Goal: Leave review/rating: Share an evaluation or opinion about a product, service, or content

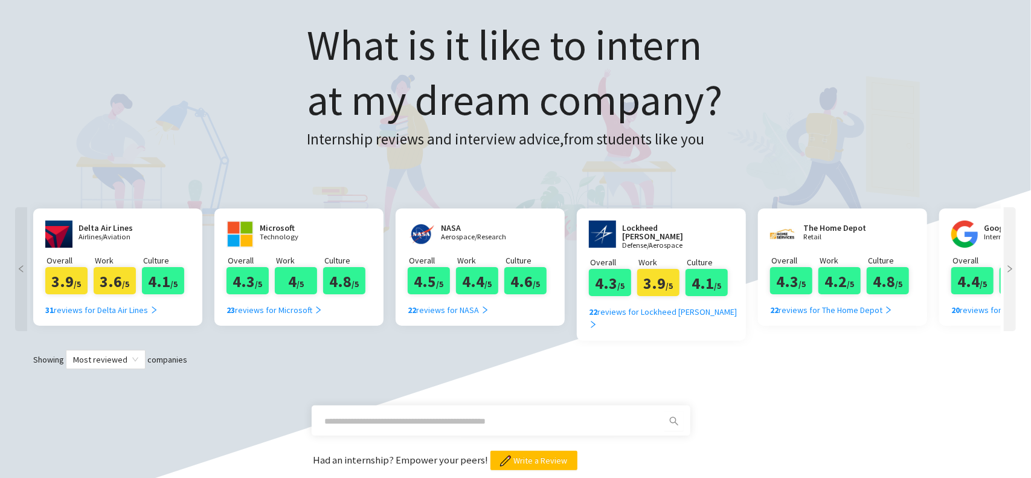
scroll to position [242, 0]
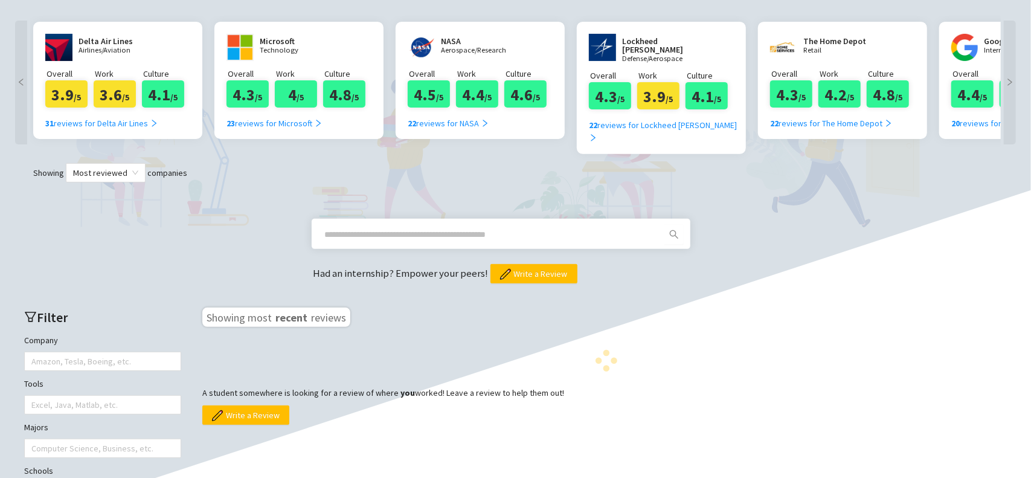
click at [400, 227] on span at bounding box center [491, 234] width 347 height 19
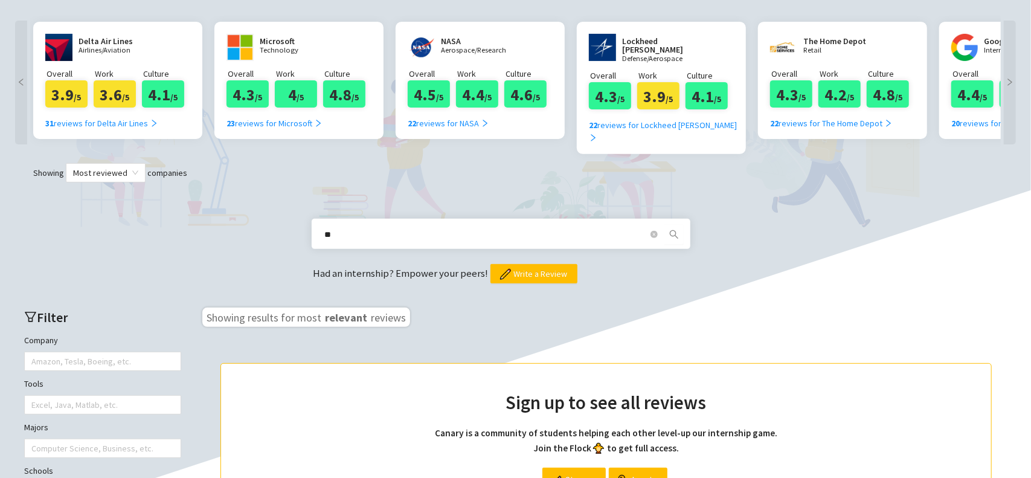
type input "*"
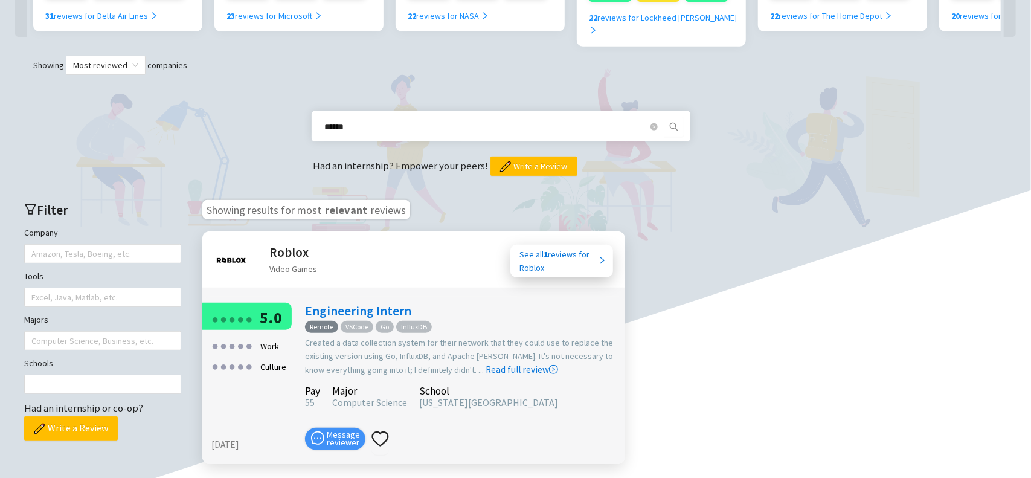
scroll to position [423, 0]
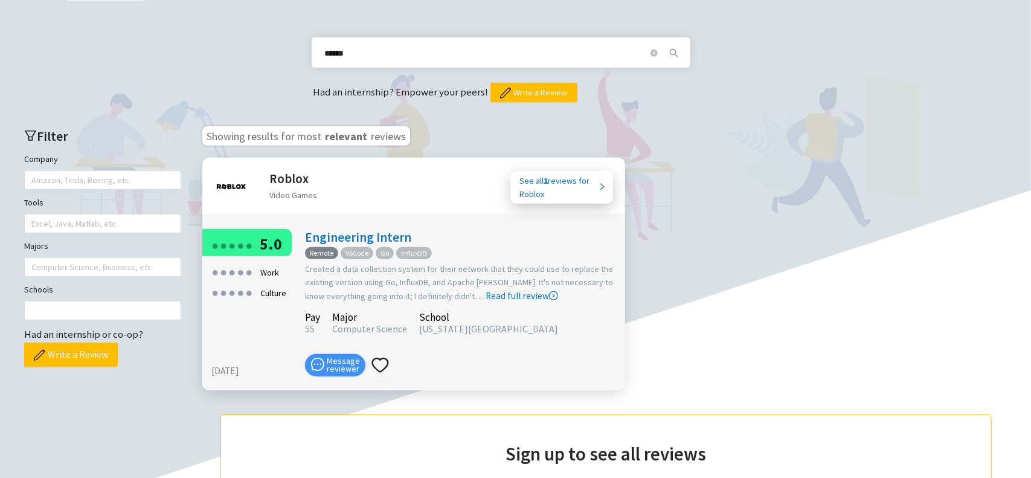
click at [379, 47] on input "******" at bounding box center [486, 53] width 323 height 13
type input "*****"
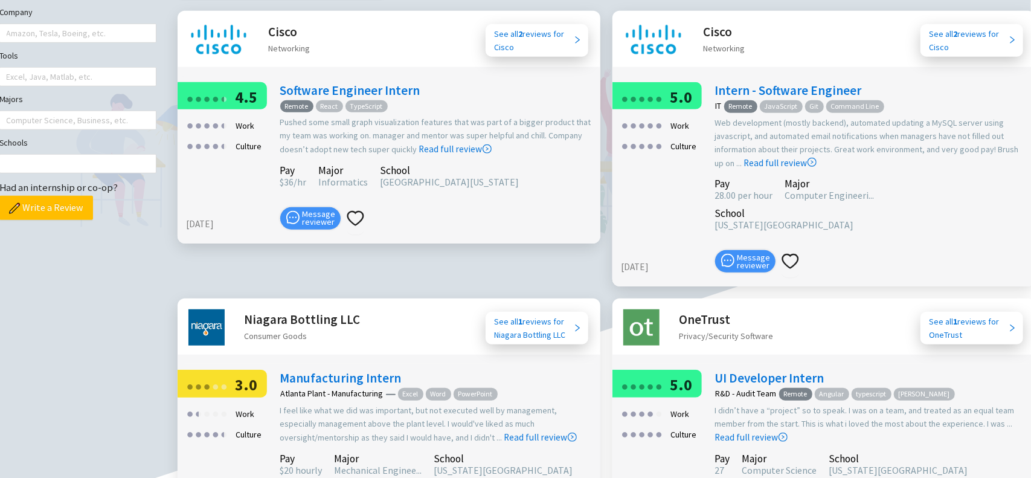
scroll to position [483, 0]
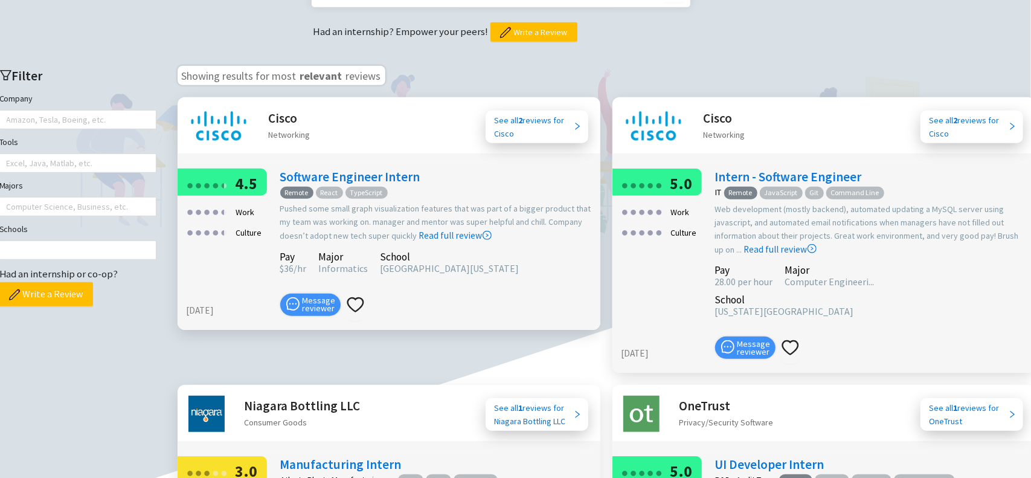
click at [280, 108] on h2 "Cisco" at bounding box center [290, 118] width 42 height 20
click at [554, 114] on div "See all 2 reviews for Cisco" at bounding box center [534, 127] width 79 height 27
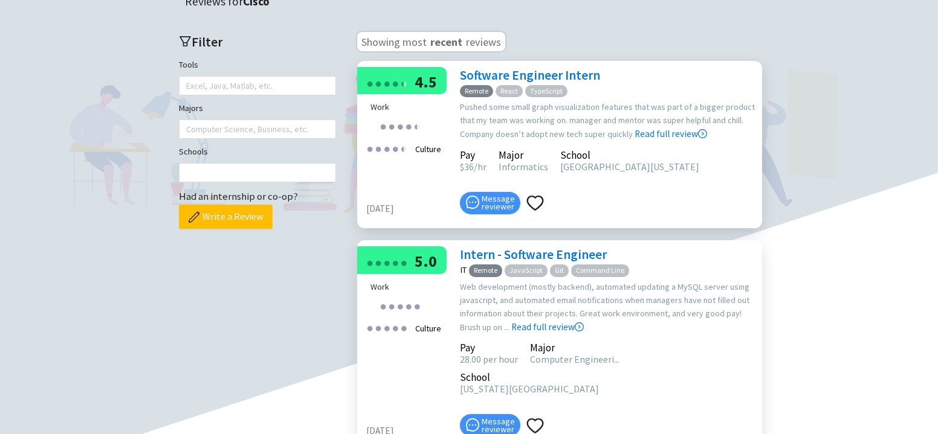
scroll to position [247, 0]
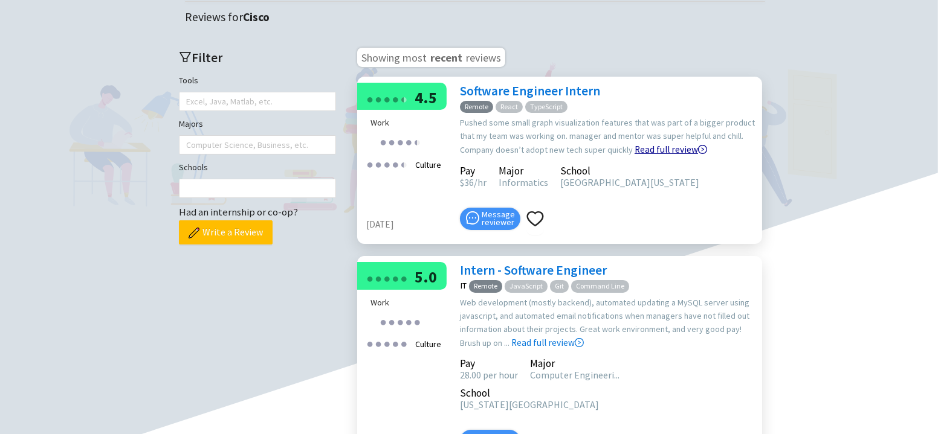
click at [700, 147] on icon "right-circle" at bounding box center [702, 149] width 9 height 9
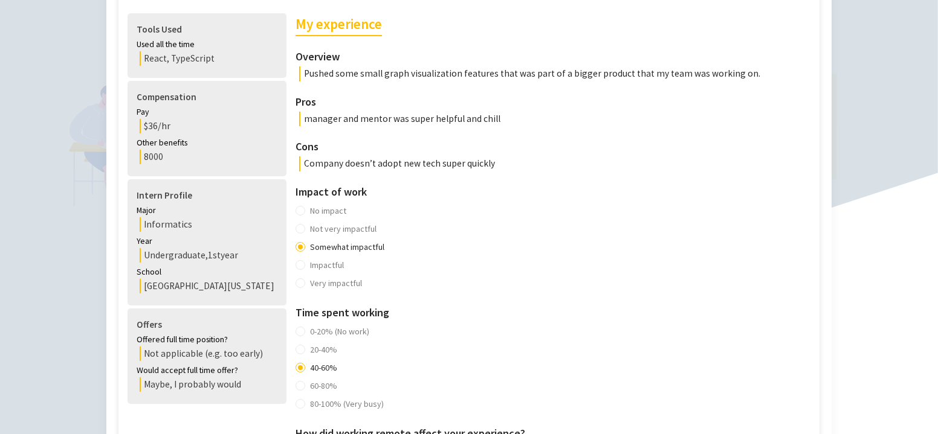
scroll to position [219, 0]
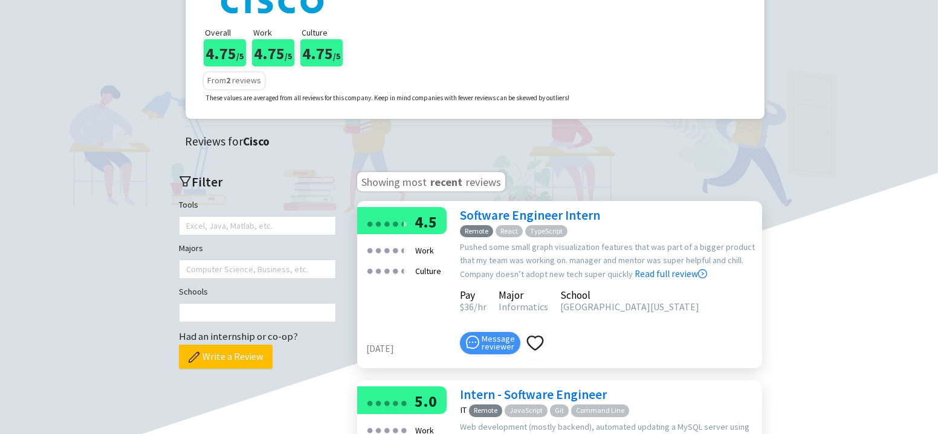
scroll to position [164, 0]
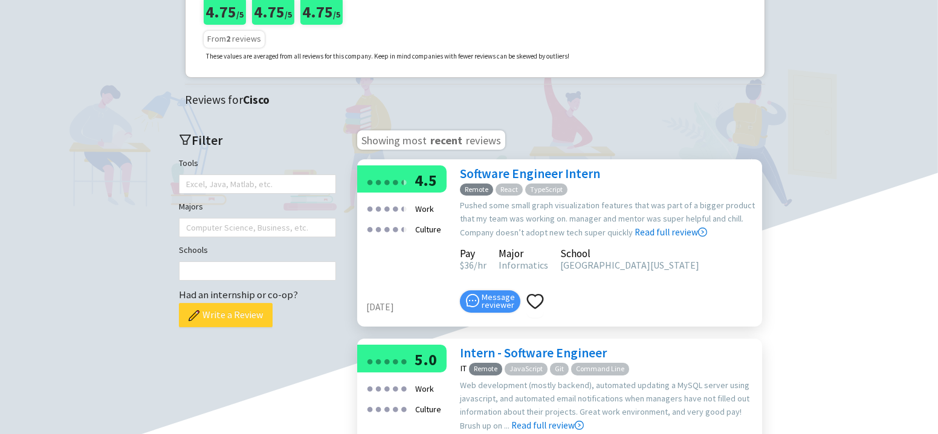
click at [259, 314] on span "Write a Review" at bounding box center [232, 315] width 60 height 15
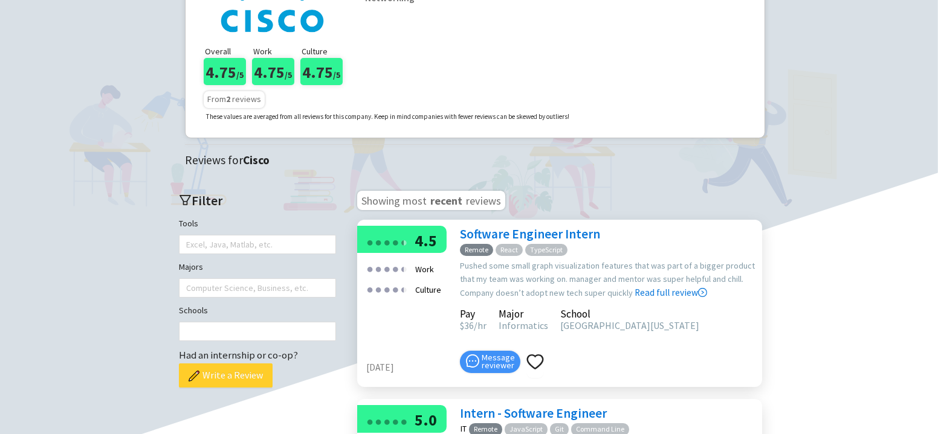
scroll to position [219, 0]
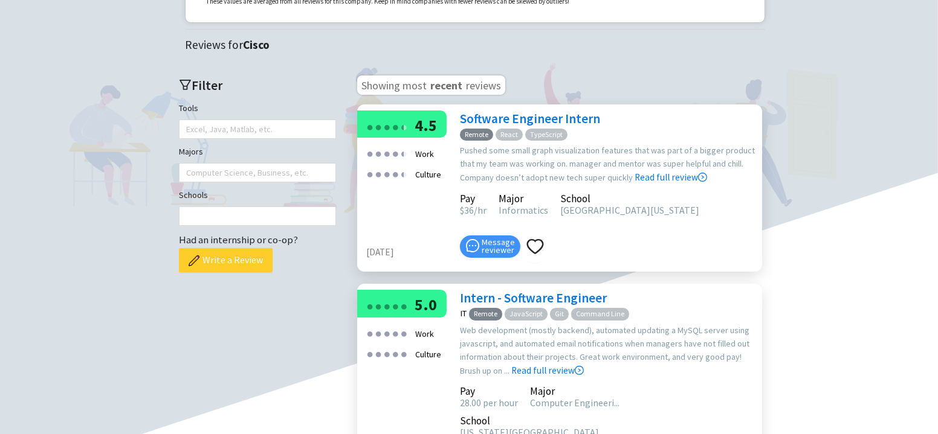
click at [254, 263] on span "Write a Review" at bounding box center [232, 260] width 60 height 15
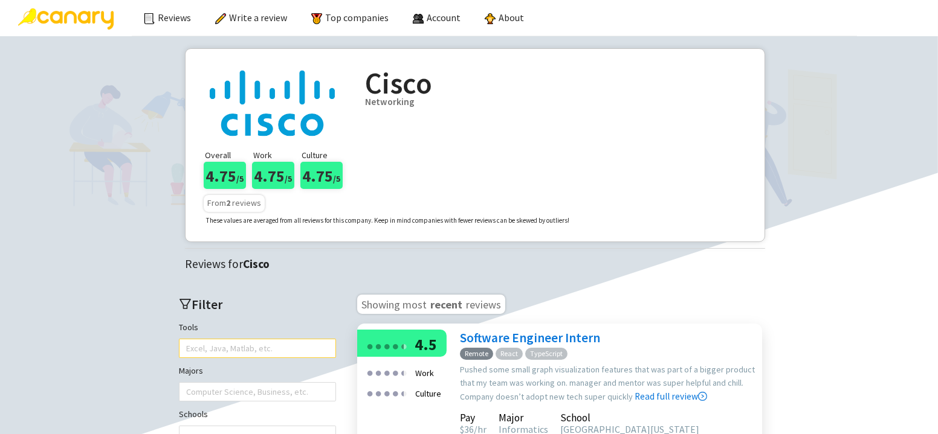
click at [301, 347] on div at bounding box center [251, 348] width 139 height 17
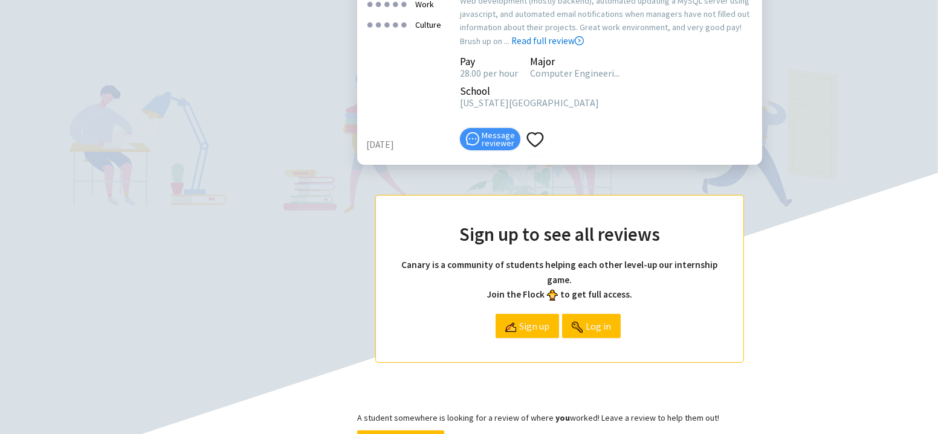
scroll to position [660, 0]
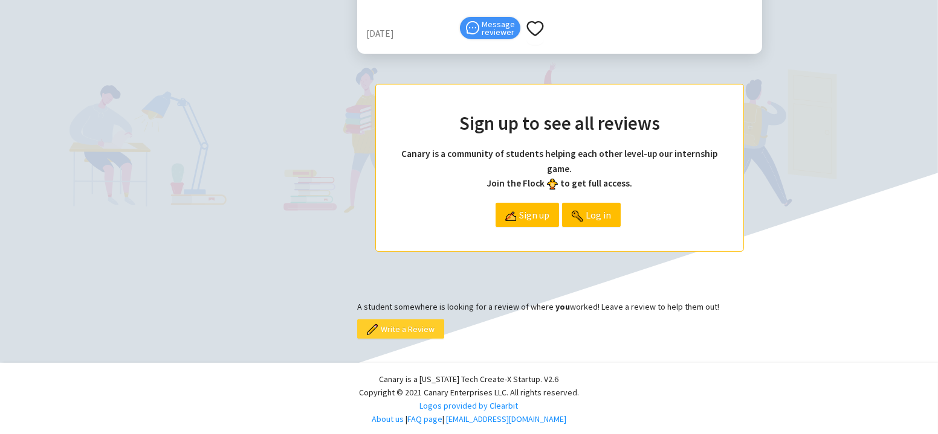
click at [425, 329] on span "Write a Review" at bounding box center [408, 329] width 54 height 13
click at [411, 331] on span "Write a Review" at bounding box center [408, 329] width 54 height 13
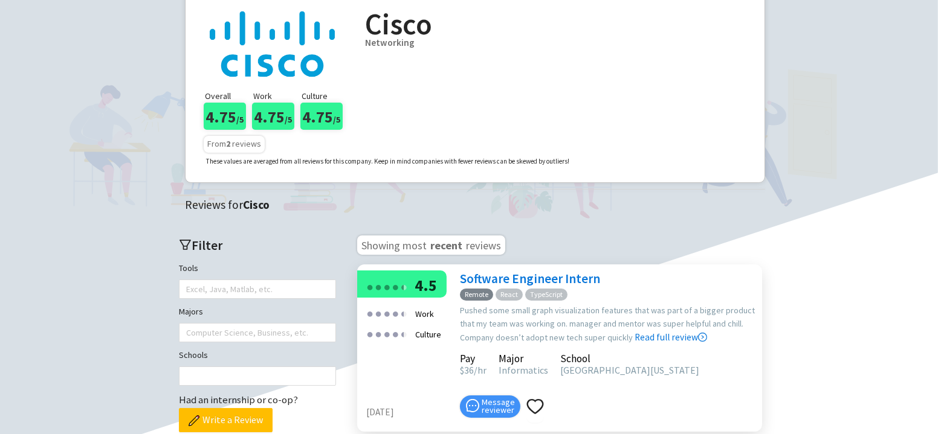
scroll to position [54, 0]
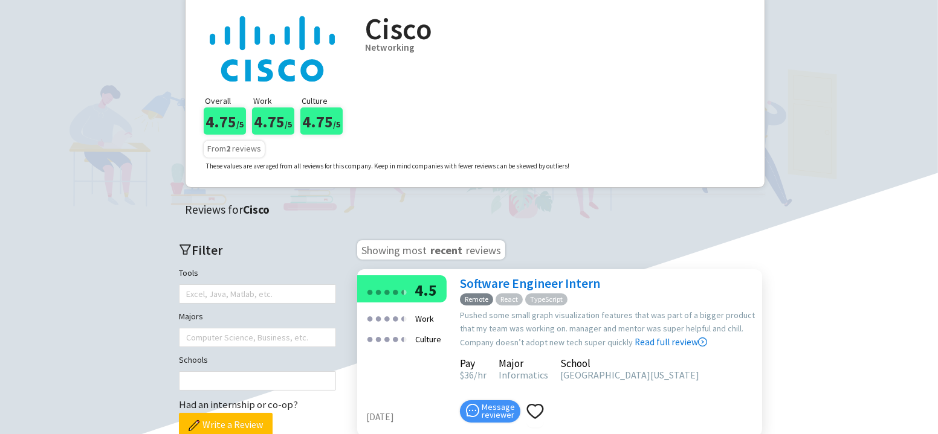
click at [450, 244] on span "recent" at bounding box center [446, 249] width 34 height 15
click at [216, 428] on span "Write a Review" at bounding box center [232, 424] width 60 height 15
click at [248, 424] on span "Write a Review" at bounding box center [232, 424] width 60 height 15
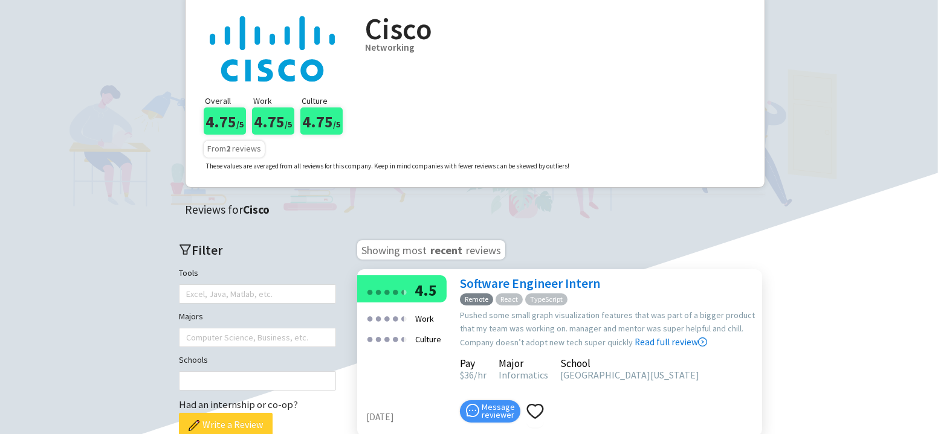
click at [248, 424] on span "Write a Review" at bounding box center [232, 424] width 60 height 15
click at [237, 413] on button "Write a Review" at bounding box center [226, 425] width 94 height 24
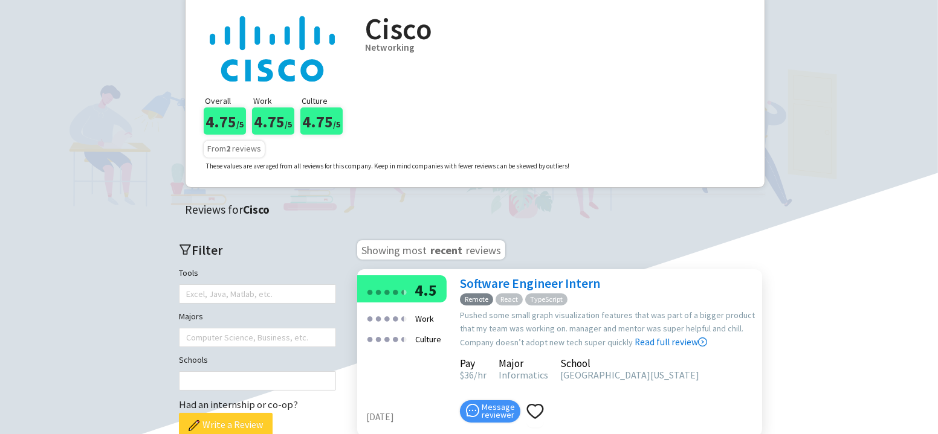
click at [237, 413] on button "Write a Review" at bounding box center [226, 425] width 94 height 24
click at [237, 414] on button "Write a Review" at bounding box center [226, 425] width 94 height 24
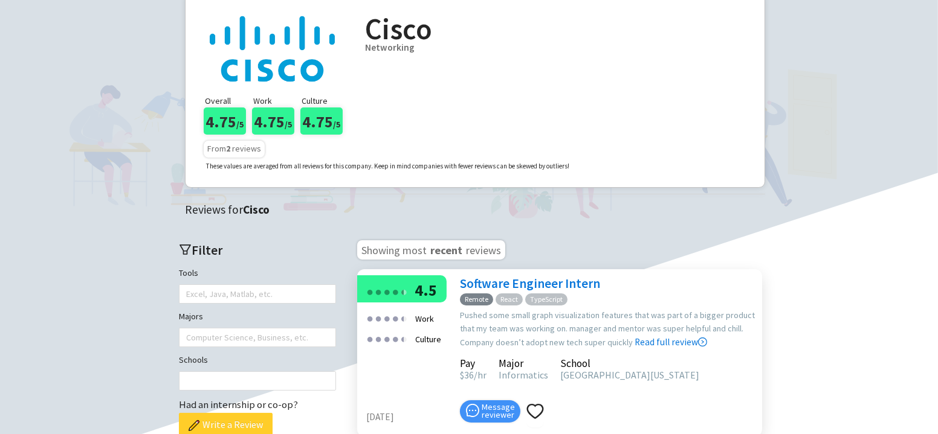
click at [237, 414] on button "Write a Review" at bounding box center [226, 425] width 94 height 24
click at [239, 414] on button "Write a Review" at bounding box center [226, 425] width 94 height 24
click at [240, 414] on button "Write a Review" at bounding box center [226, 425] width 94 height 24
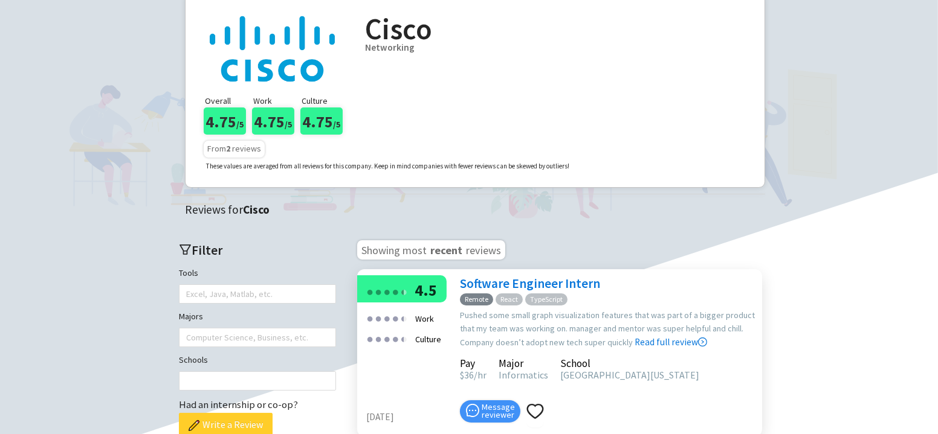
click at [240, 414] on button "Write a Review" at bounding box center [226, 425] width 94 height 24
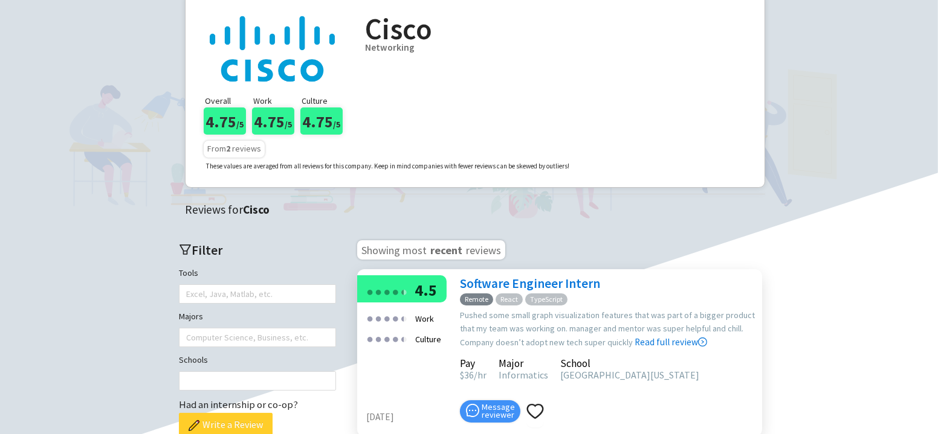
click at [240, 414] on button "Write a Review" at bounding box center [226, 425] width 94 height 24
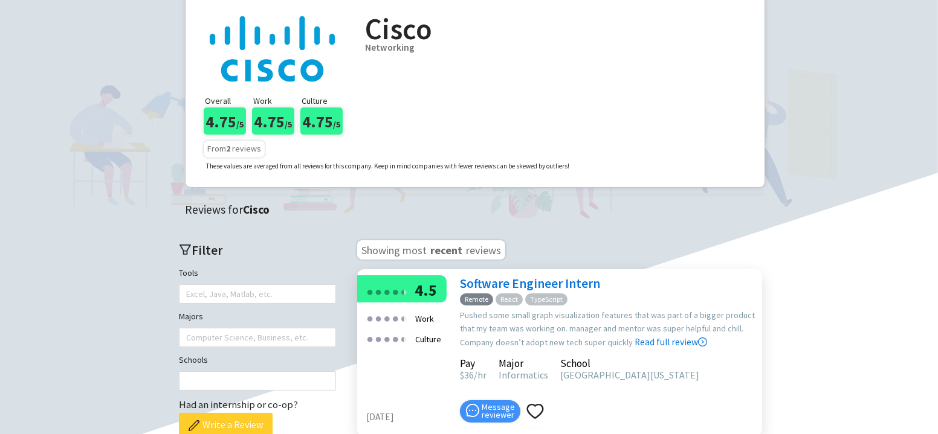
click at [240, 414] on button "Write a Review" at bounding box center [226, 425] width 94 height 24
click at [241, 413] on button "Write a Review" at bounding box center [226, 425] width 94 height 24
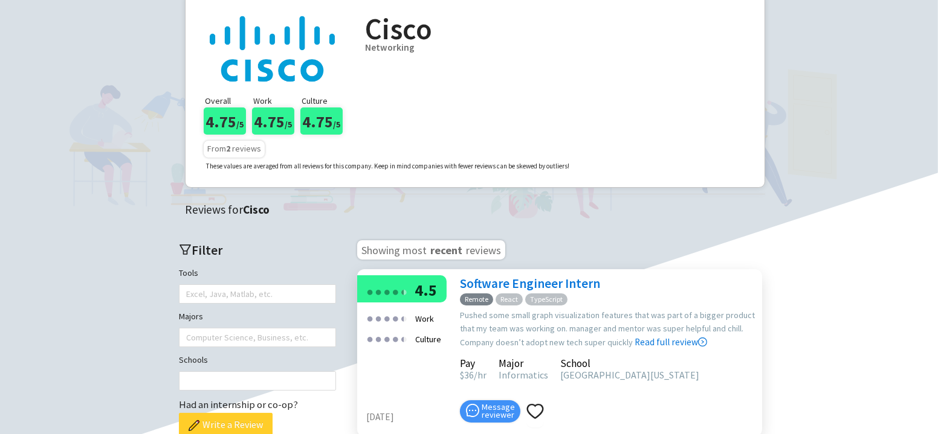
click at [243, 411] on div "Had an internship or co-op? Write a Review" at bounding box center [257, 417] width 157 height 40
click at [287, 314] on div "Majors" at bounding box center [257, 319] width 157 height 18
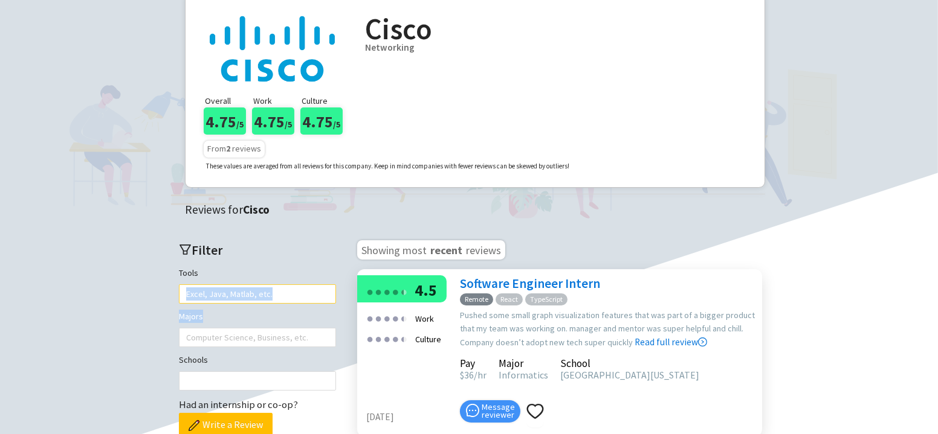
click at [288, 296] on div at bounding box center [251, 294] width 139 height 17
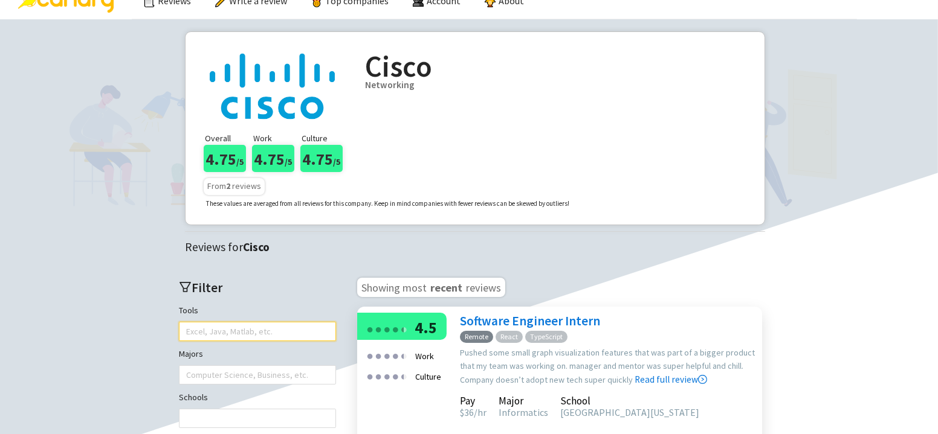
scroll to position [0, 0]
